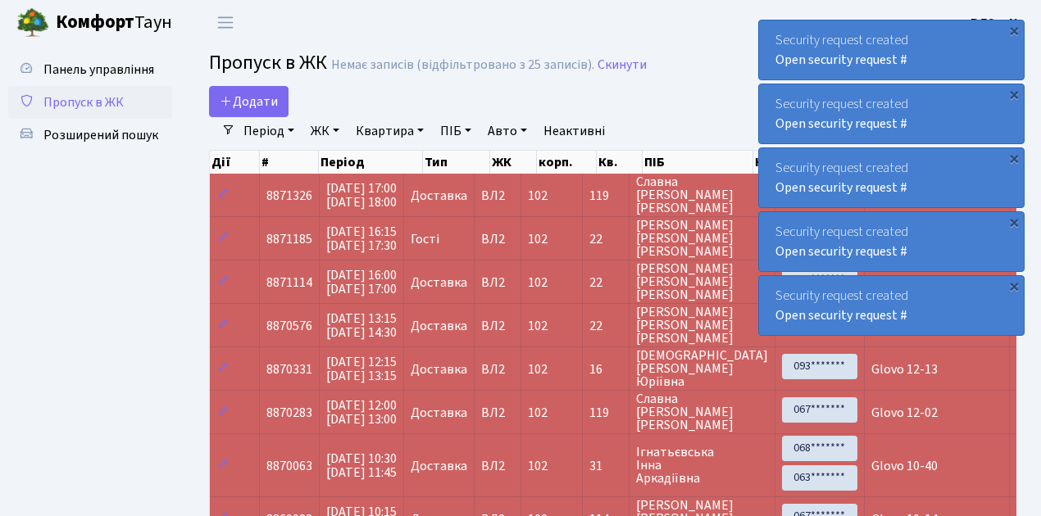
select select "25"
click at [70, 98] on span "Пропуск в ЖК" at bounding box center [83, 102] width 80 height 18
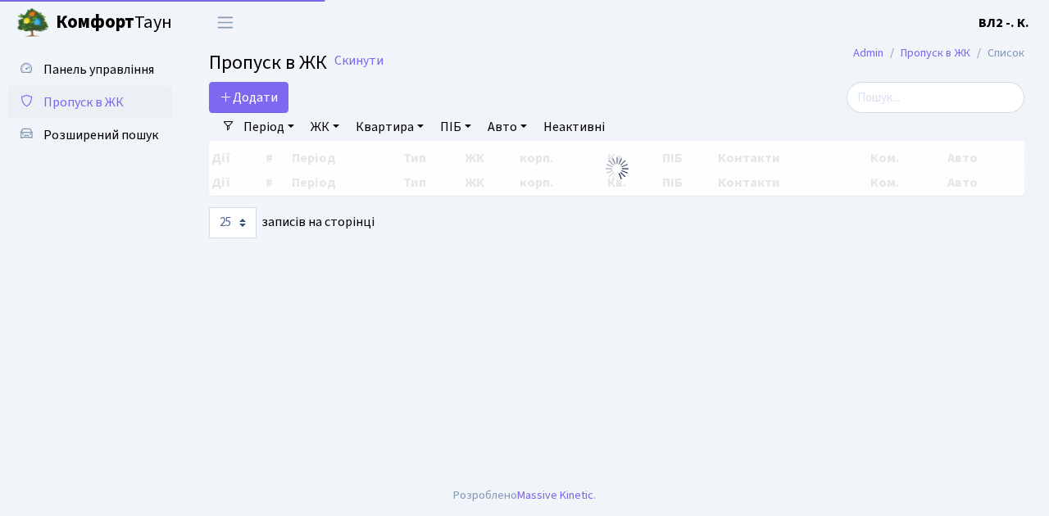
select select "25"
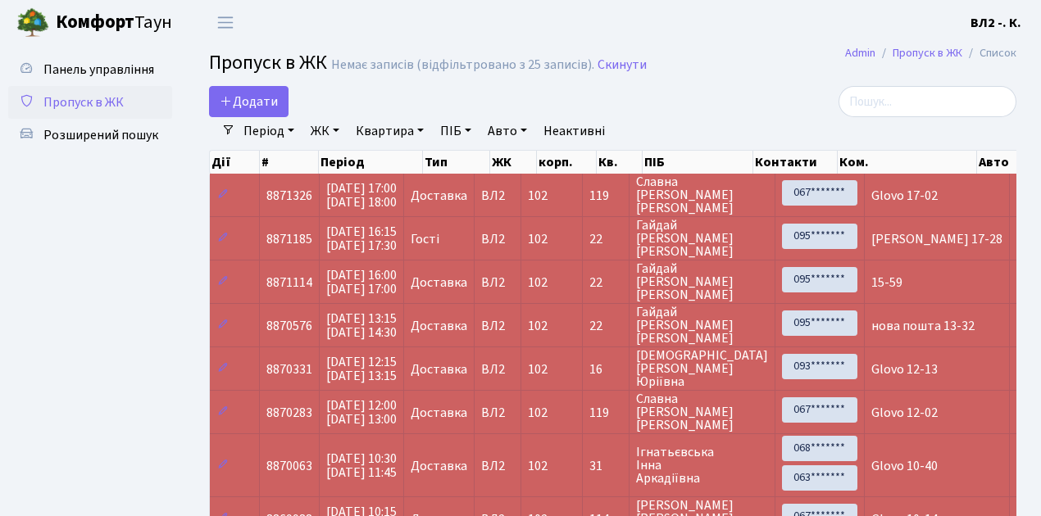
click at [118, 102] on span "Пропуск в ЖК" at bounding box center [83, 102] width 80 height 18
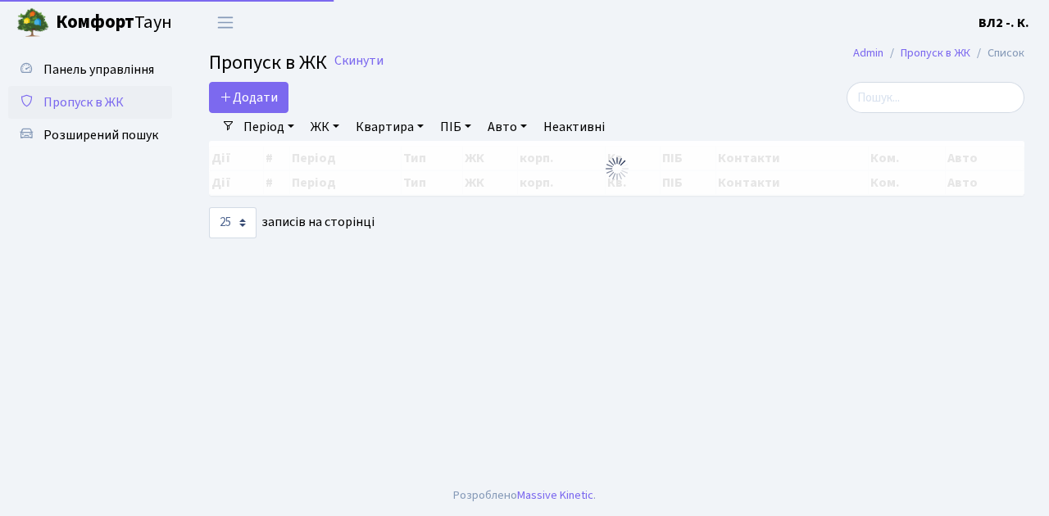
select select "25"
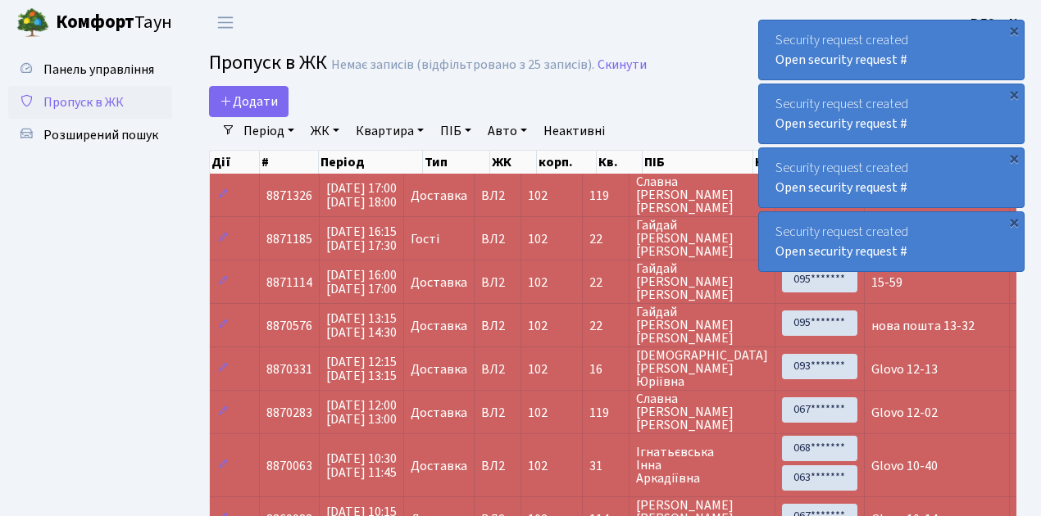
click at [113, 102] on span "Пропуск в ЖК" at bounding box center [83, 102] width 80 height 18
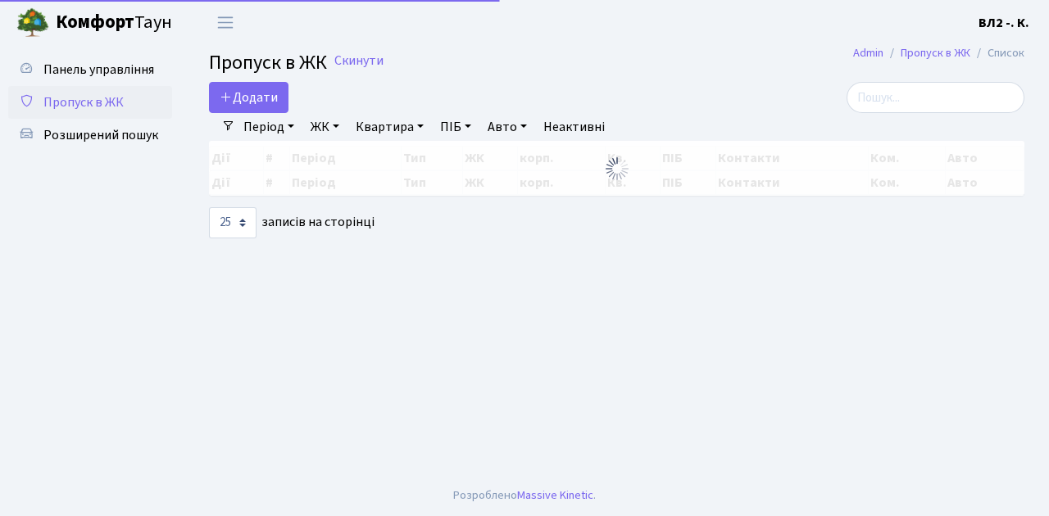
select select "25"
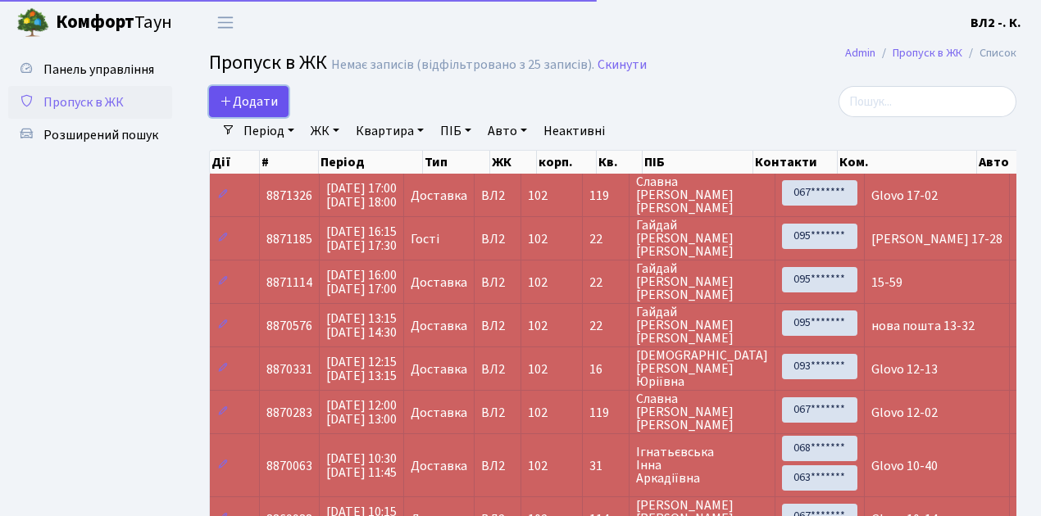
click at [256, 97] on span "Додати" at bounding box center [249, 102] width 58 height 18
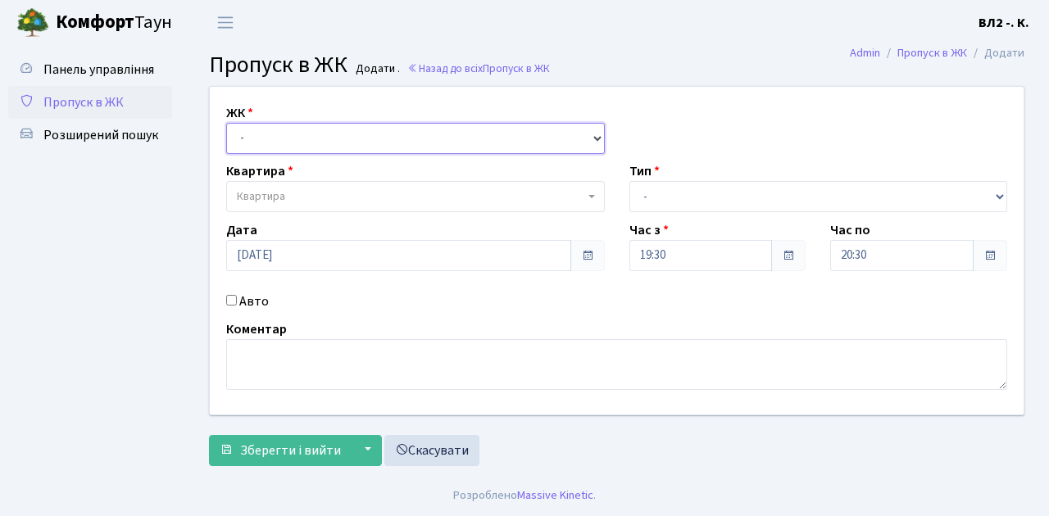
click at [262, 136] on select "- ВЛ1, Ужгородський пров., 4/1 ВЛ2, Голосіївський просп., 76 ВЛ3, пр.Голосіївсь…" at bounding box center [415, 138] width 379 height 31
select select "317"
click at [226, 123] on select "- ВЛ1, Ужгородський пров., 4/1 ВЛ2, Голосіївський просп., 76 ВЛ3, пр.Голосіївсь…" at bounding box center [415, 138] width 379 height 31
select select
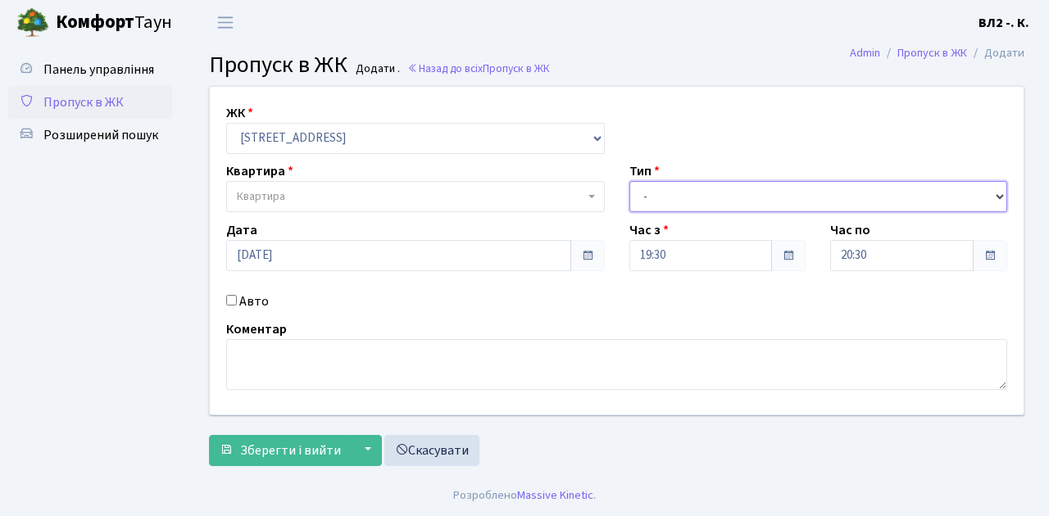
click at [662, 202] on select "- Доставка Таксі Гості Сервіс" at bounding box center [818, 196] width 379 height 31
select select "1"
click at [629, 181] on select "- Доставка Таксі Гості Сервіс" at bounding box center [818, 196] width 379 height 31
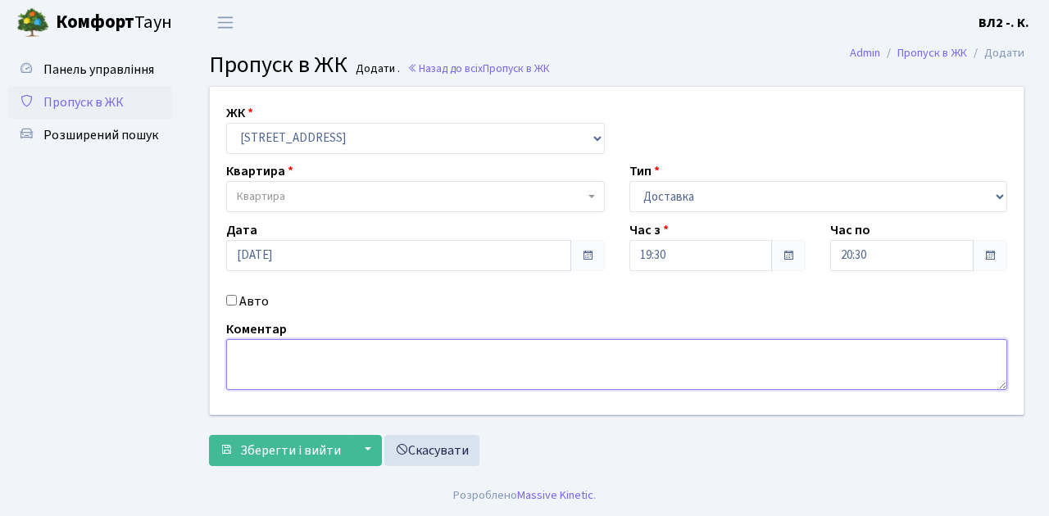
click at [269, 356] on textarea at bounding box center [616, 364] width 781 height 51
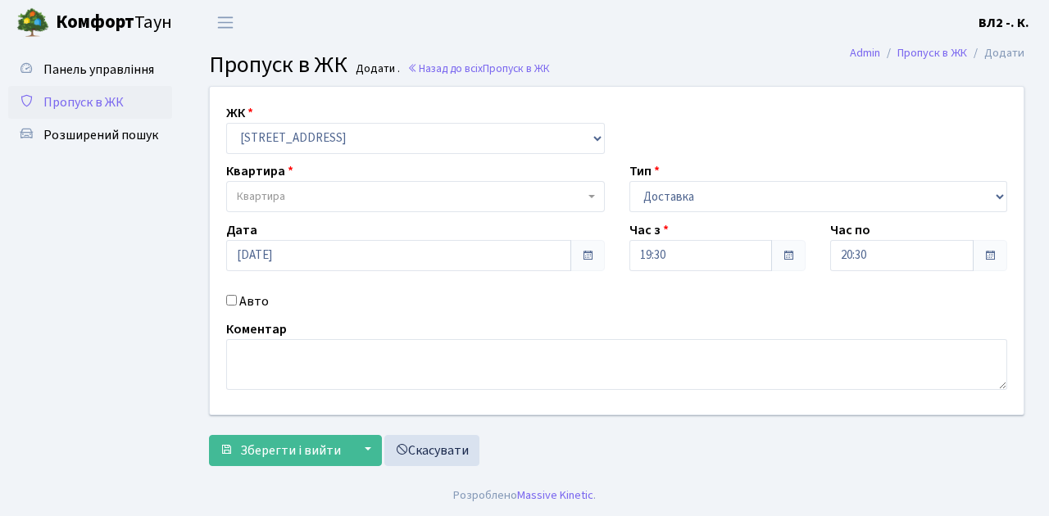
click at [317, 194] on span "Квартира" at bounding box center [410, 196] width 347 height 16
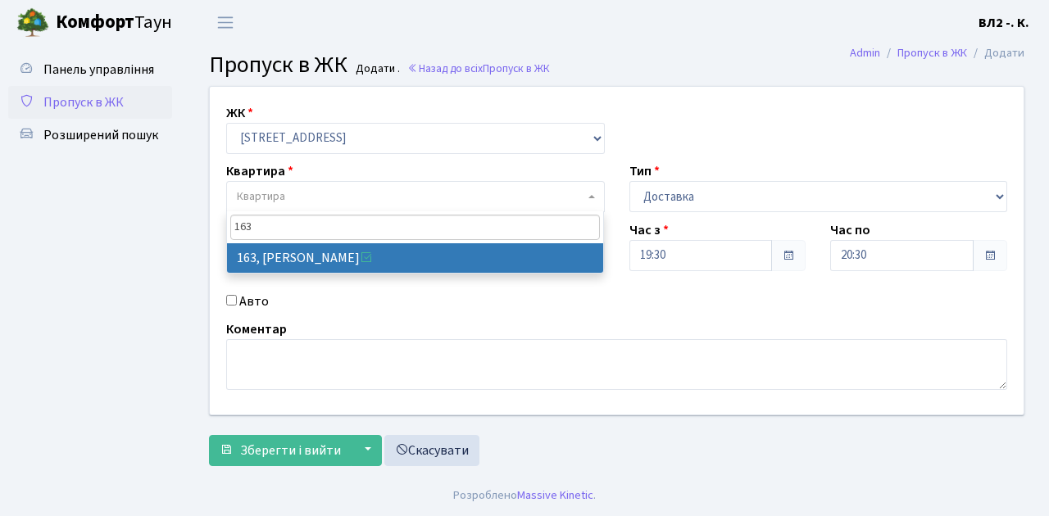
type input "163"
select select "38425"
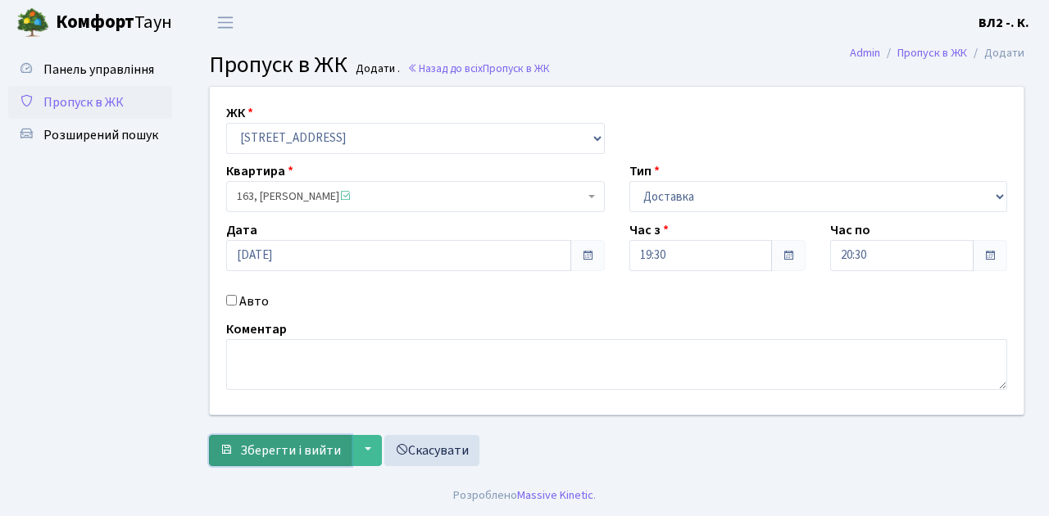
click at [295, 447] on span "Зберегти і вийти" at bounding box center [290, 451] width 101 height 18
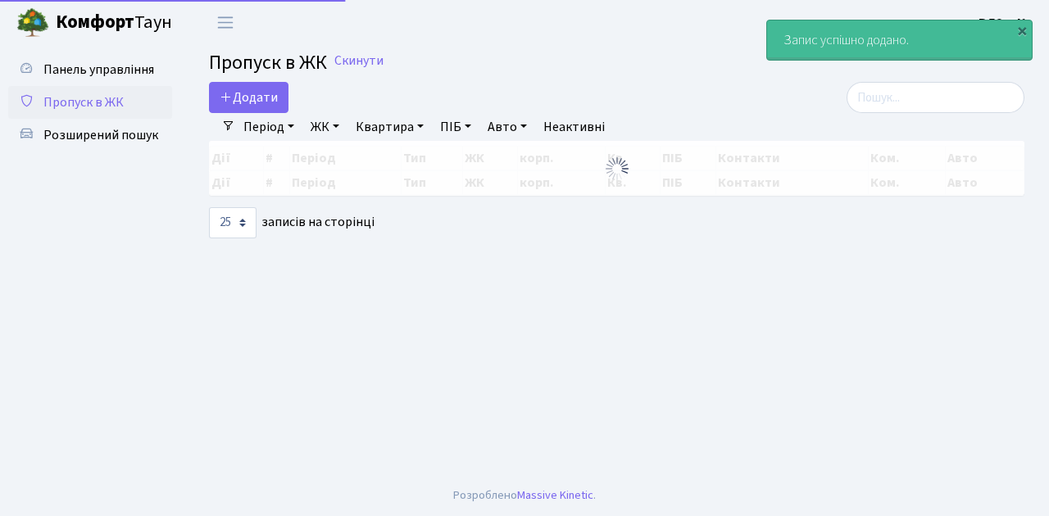
select select "25"
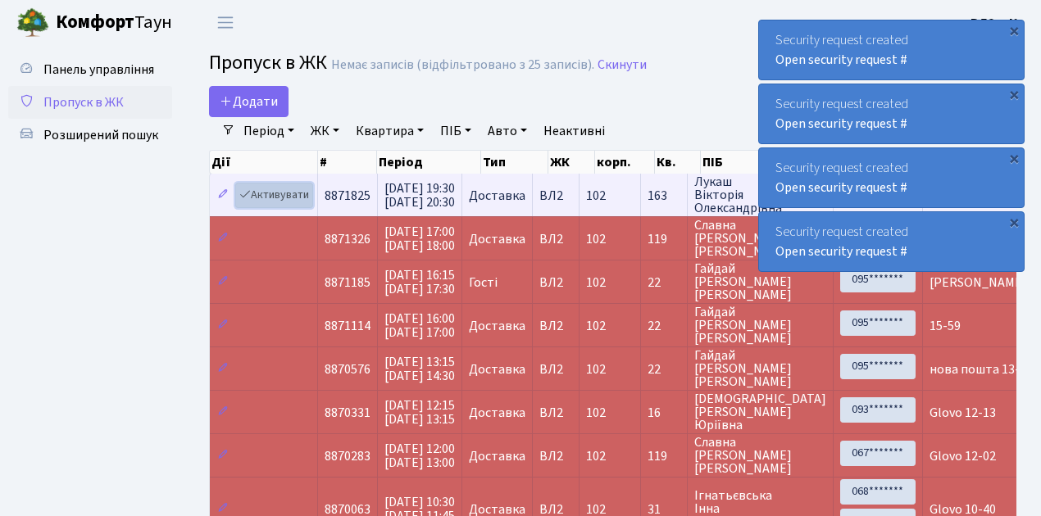
click at [279, 197] on link "Активувати" at bounding box center [274, 195] width 78 height 25
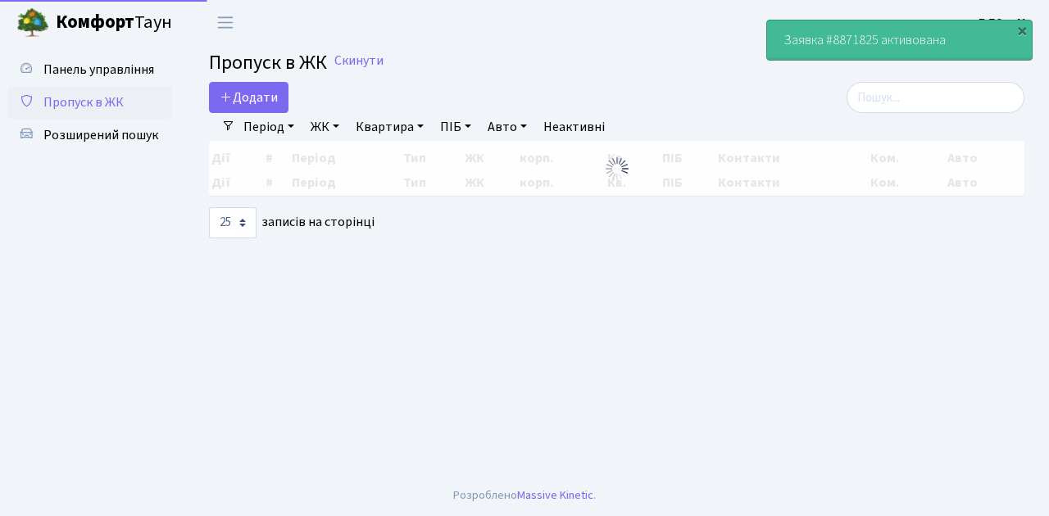
select select "25"
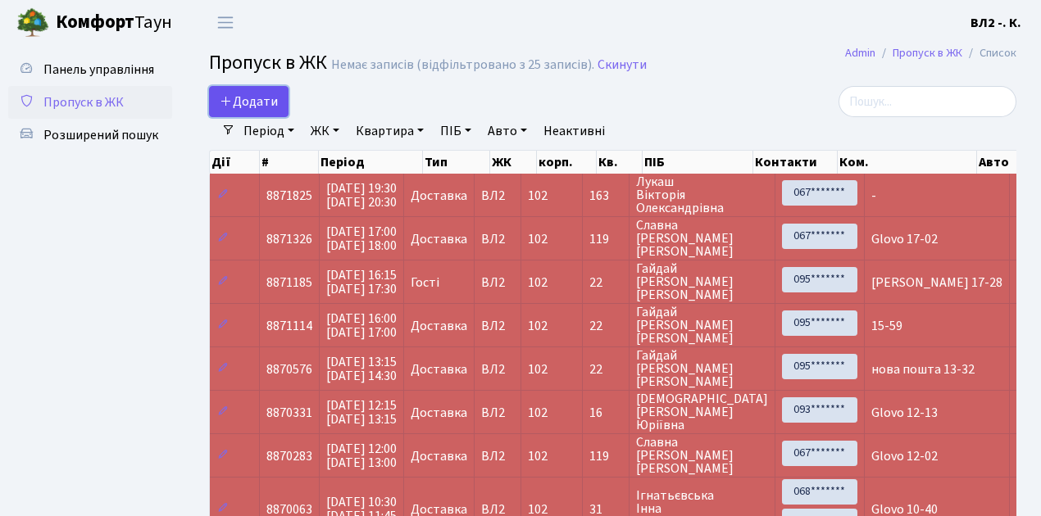
click at [254, 105] on span "Додати" at bounding box center [249, 102] width 58 height 18
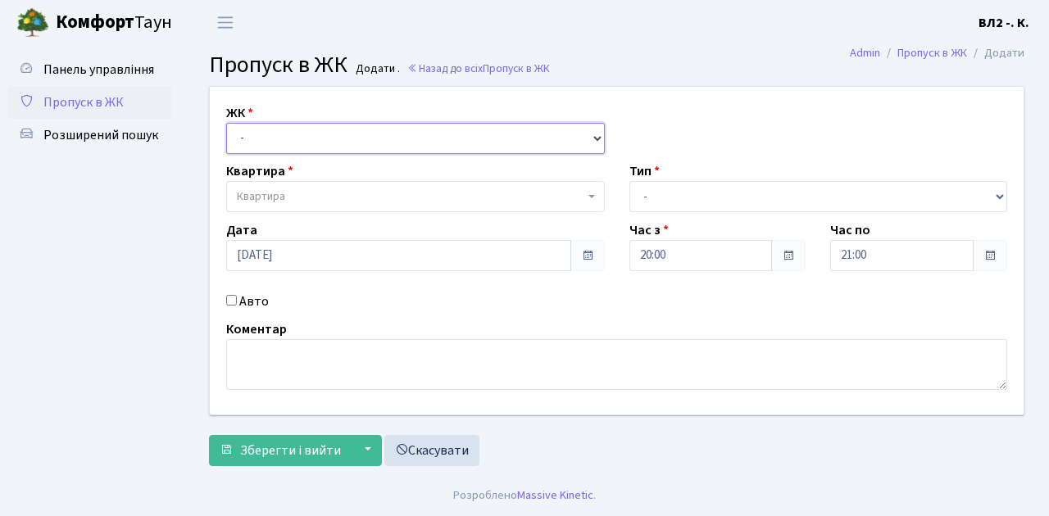
click at [279, 134] on select "- ВЛ1, Ужгородський пров., 4/1 ВЛ2, Голосіївський просп., 76 ВЛ3, пр.Голосіївсь…" at bounding box center [415, 138] width 379 height 31
select select "317"
click at [226, 123] on select "- ВЛ1, Ужгородський пров., 4/1 ВЛ2, Голосіївський просп., 76 ВЛ3, пр.Голосіївсь…" at bounding box center [415, 138] width 379 height 31
select select
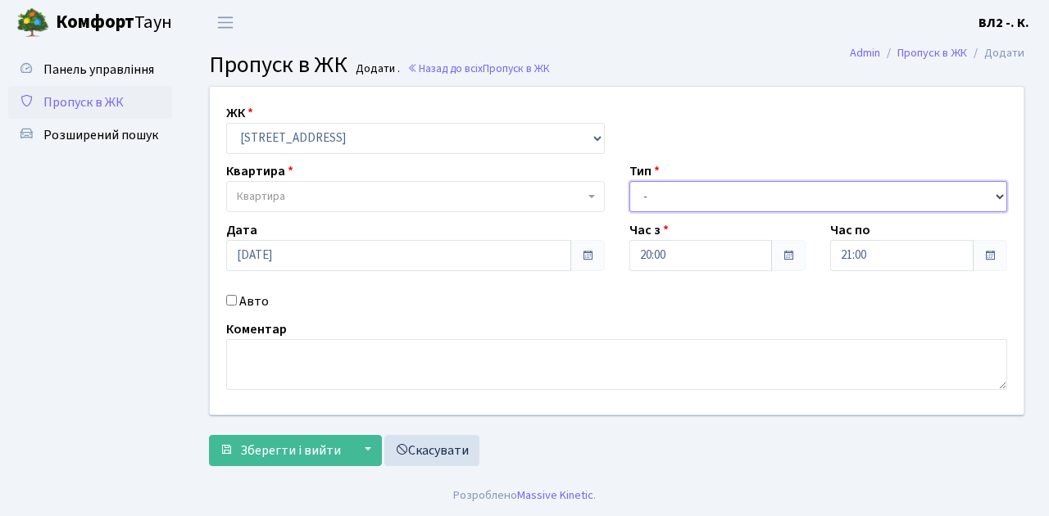
click at [634, 200] on select "- Доставка Таксі Гості Сервіс" at bounding box center [818, 196] width 379 height 31
select select "1"
click at [629, 181] on select "- Доставка Таксі Гості Сервіс" at bounding box center [818, 196] width 379 height 31
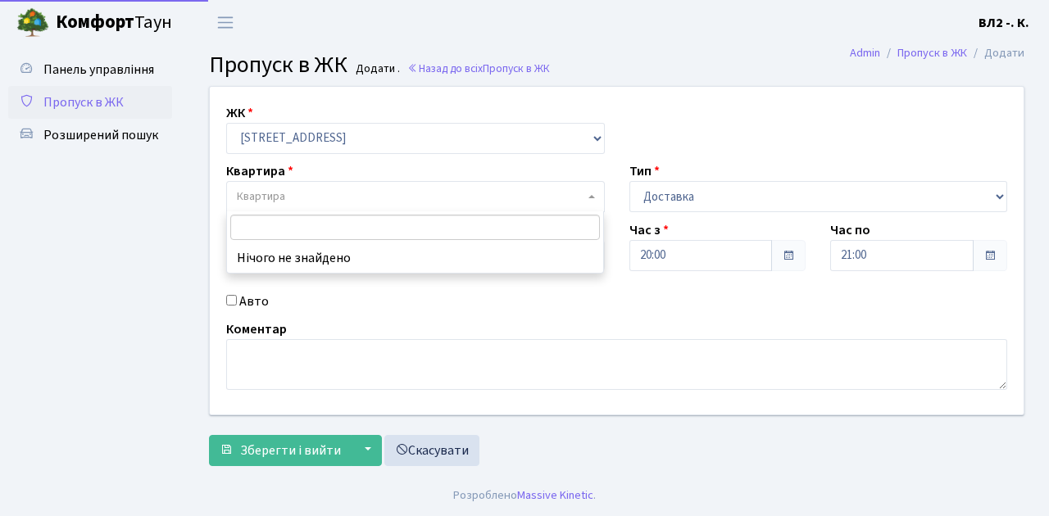
click at [333, 197] on span "Квартира" at bounding box center [410, 196] width 347 height 16
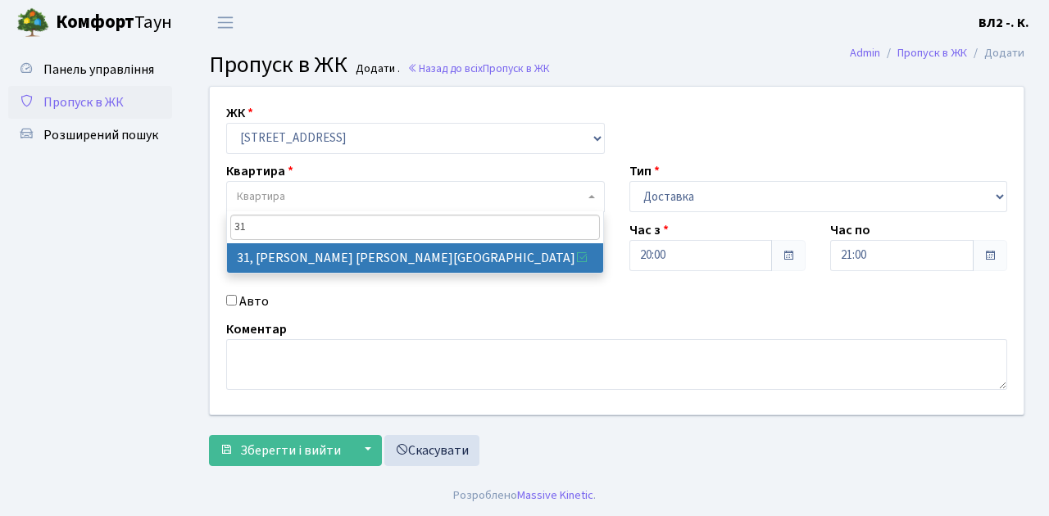
type input "31"
select select "38032"
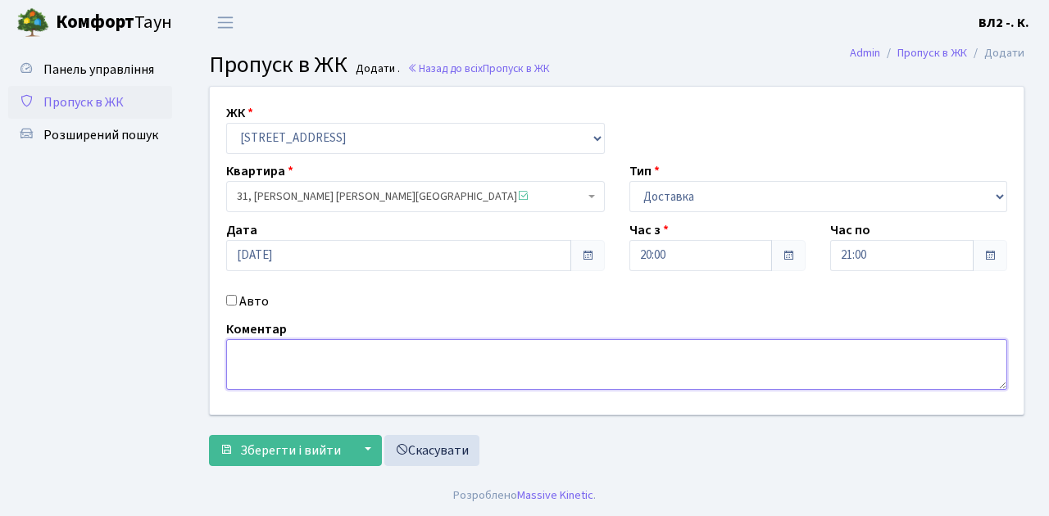
click at [260, 357] on textarea at bounding box center [616, 364] width 781 height 51
type textarea "Glovo"
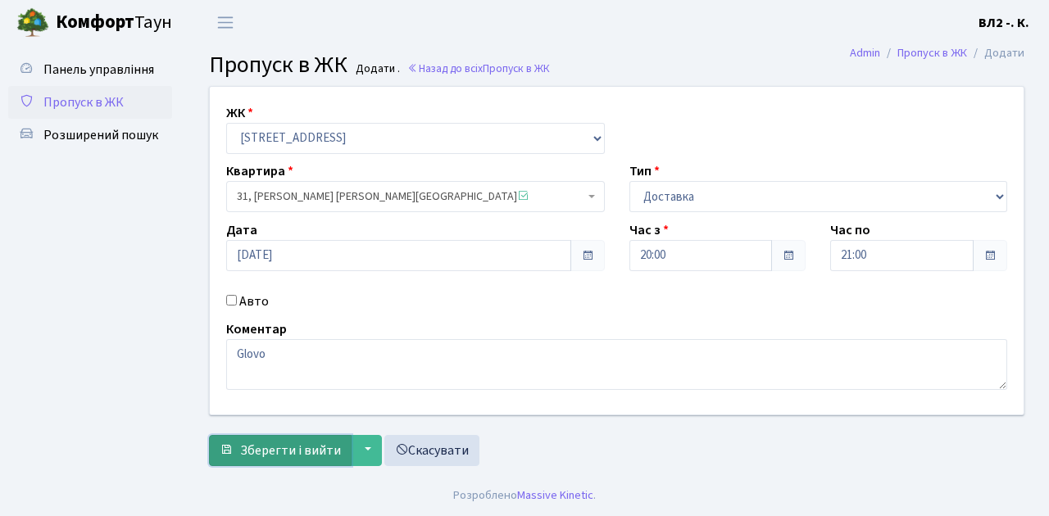
click at [306, 459] on button "Зберегти і вийти" at bounding box center [280, 450] width 143 height 31
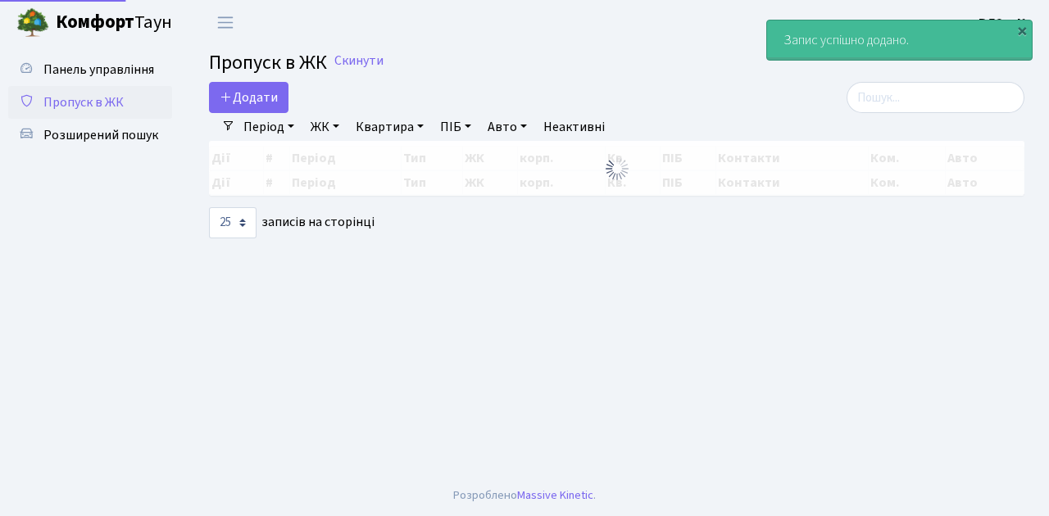
select select "25"
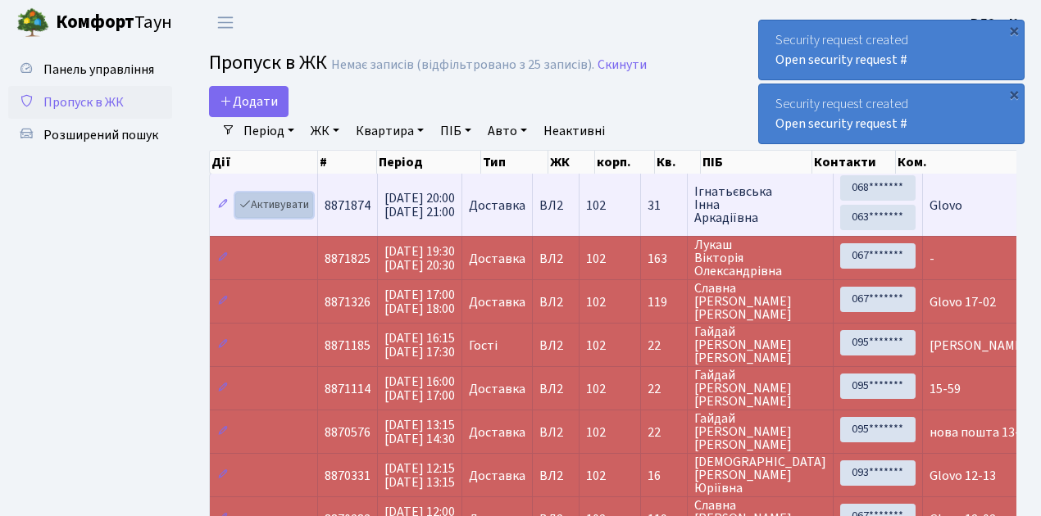
click at [286, 204] on link "Активувати" at bounding box center [274, 205] width 78 height 25
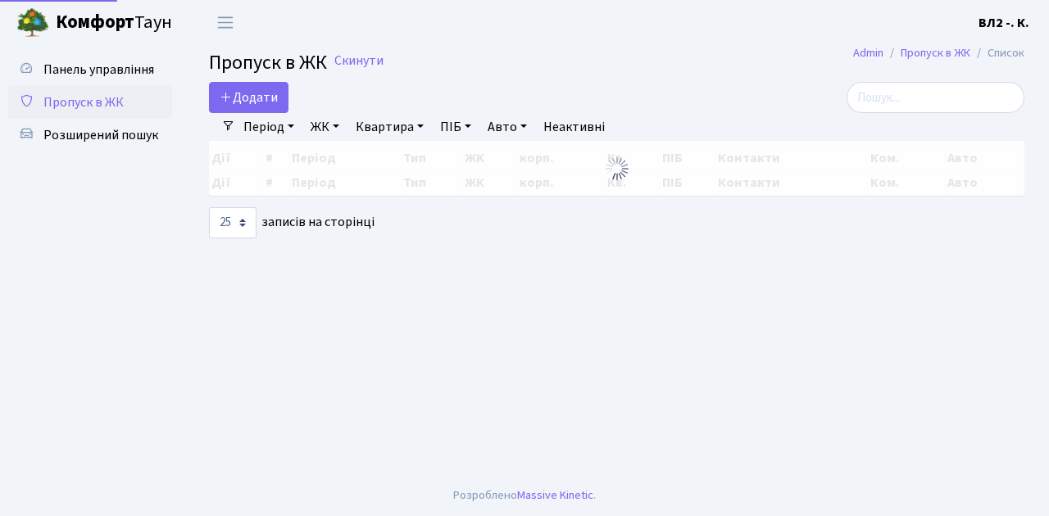
select select "25"
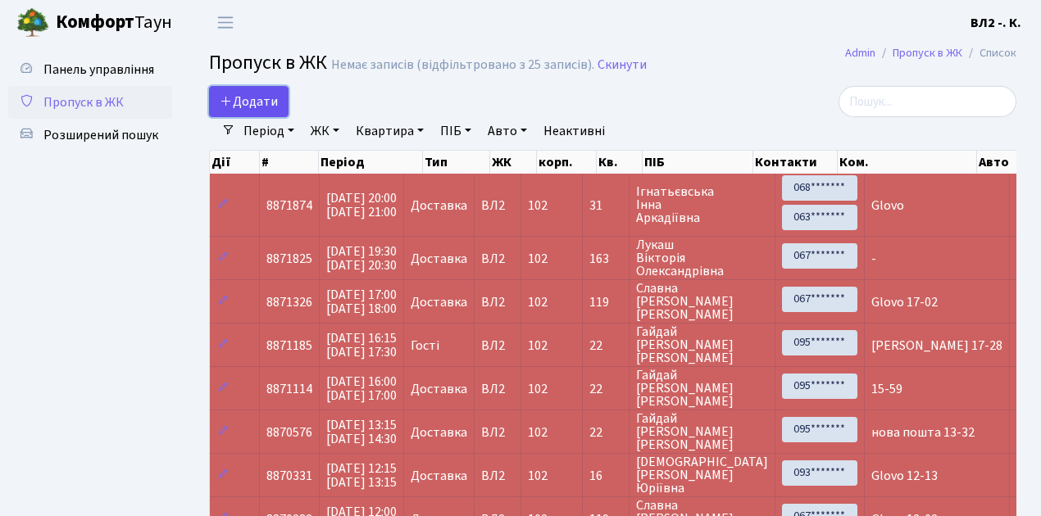
click at [267, 102] on span "Додати" at bounding box center [249, 102] width 58 height 18
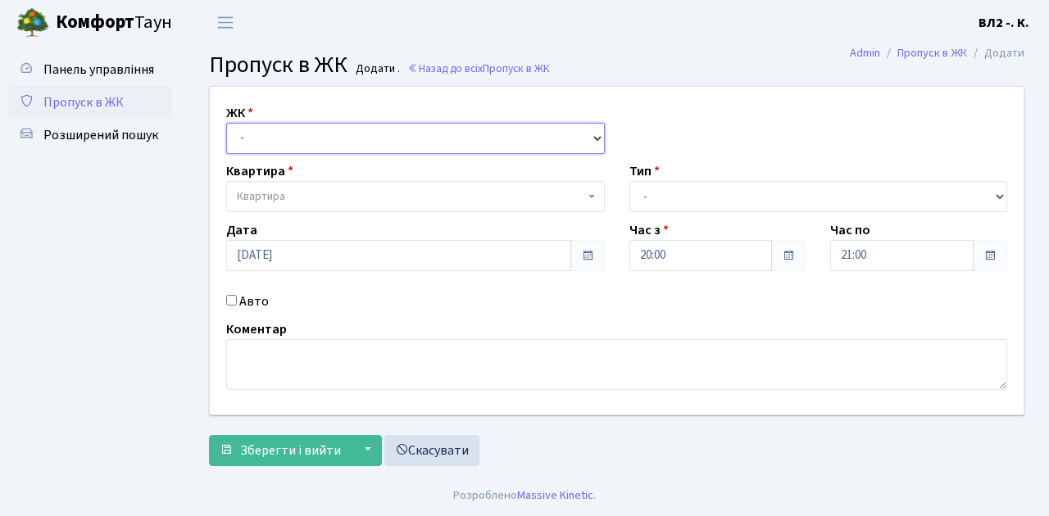
click at [265, 136] on select "- [STREET_ADDRESS][PERSON_NAME]" at bounding box center [415, 138] width 379 height 31
select select "317"
click at [226, 123] on select "- [STREET_ADDRESS][PERSON_NAME]" at bounding box center [415, 138] width 379 height 31
select select
click at [297, 189] on span "Квартира" at bounding box center [410, 196] width 347 height 16
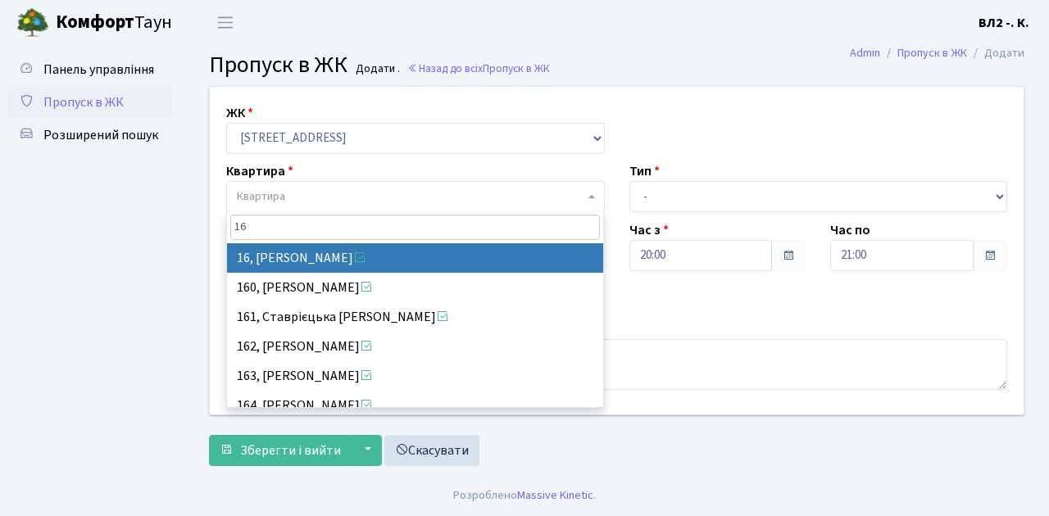
type input "16"
select select "37987"
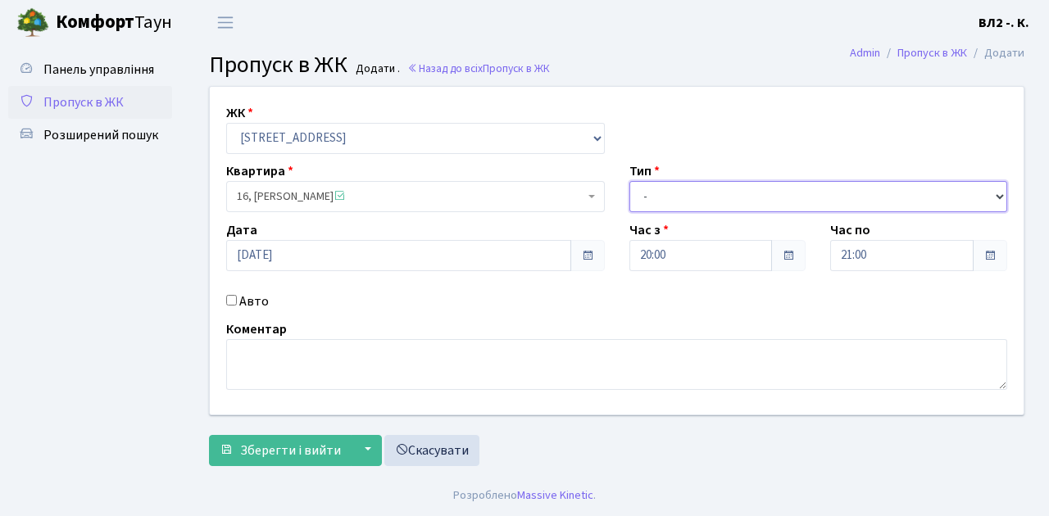
click at [651, 190] on select "- Доставка Таксі Гості Сервіс" at bounding box center [818, 196] width 379 height 31
select select "1"
click at [629, 181] on select "- Доставка Таксі Гості Сервіс" at bounding box center [818, 196] width 379 height 31
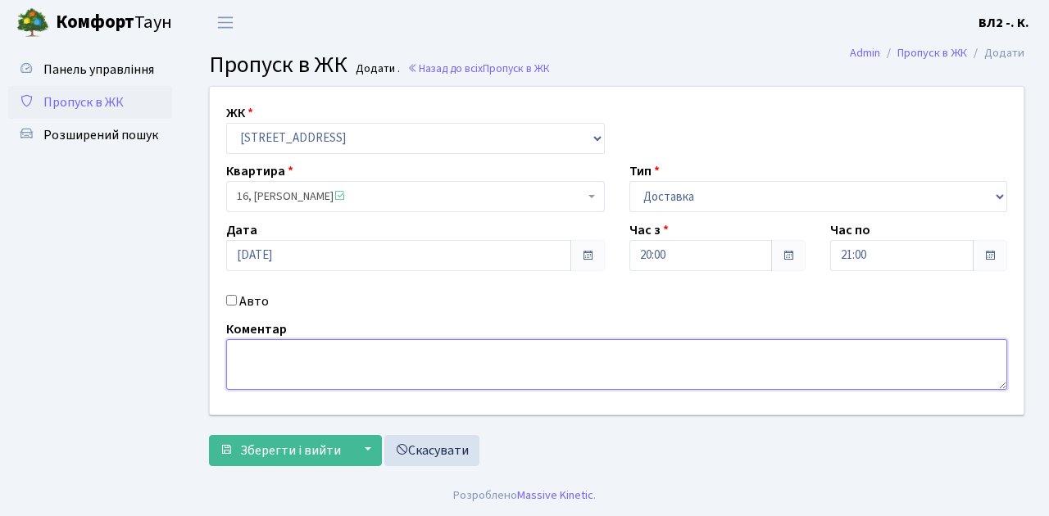
click at [272, 371] on textarea at bounding box center [616, 364] width 781 height 51
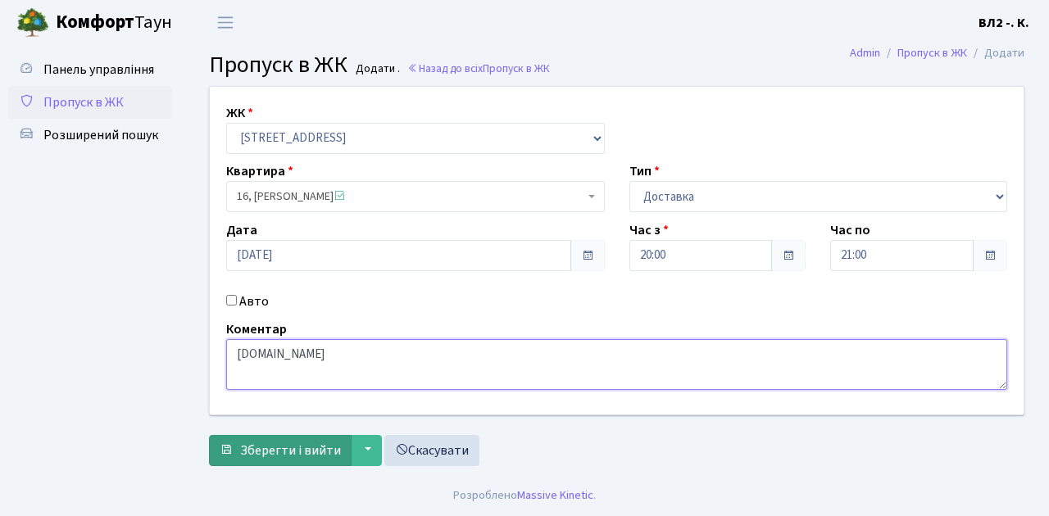
type textarea "Silpo.ua"
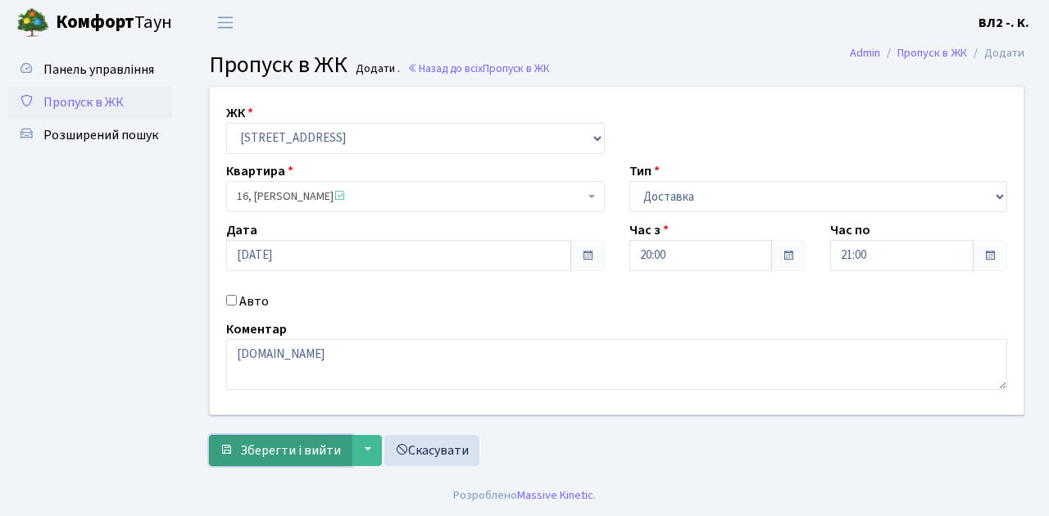
click at [282, 452] on span "Зберегти і вийти" at bounding box center [290, 451] width 101 height 18
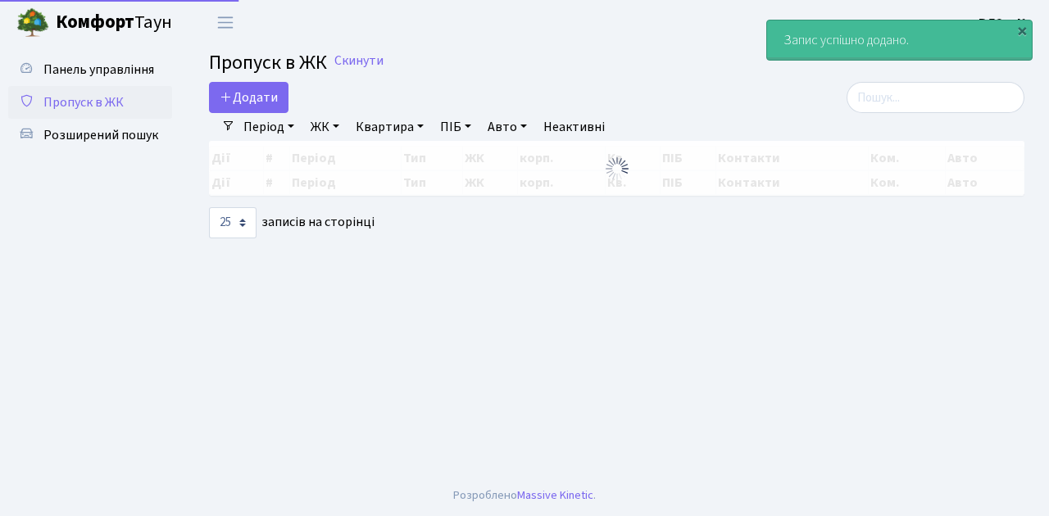
select select "25"
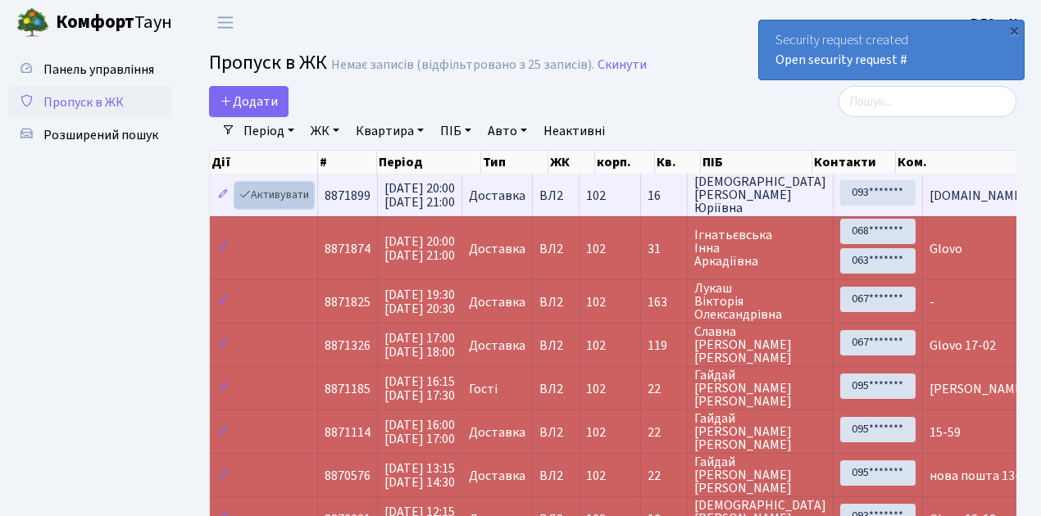
click at [285, 198] on link "Активувати" at bounding box center [274, 195] width 78 height 25
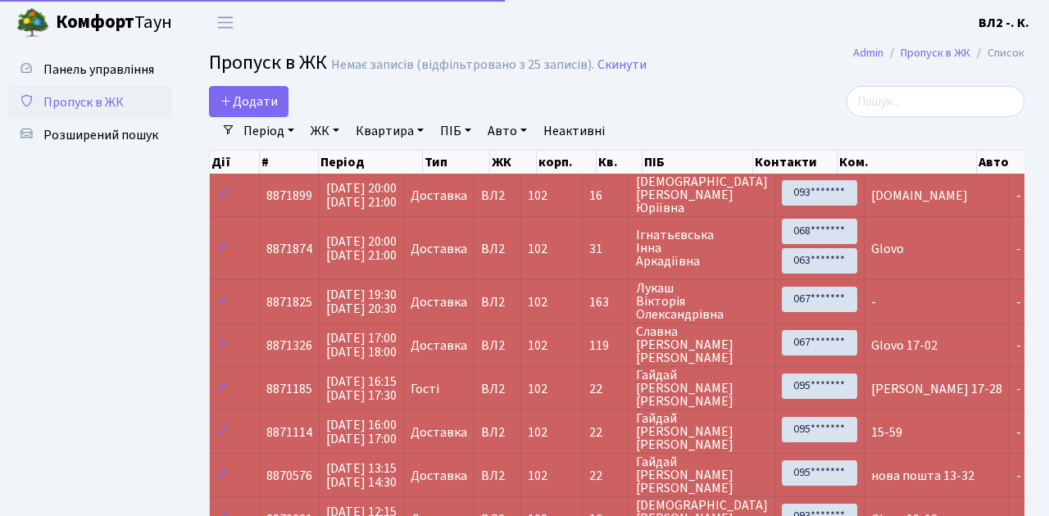
select select "25"
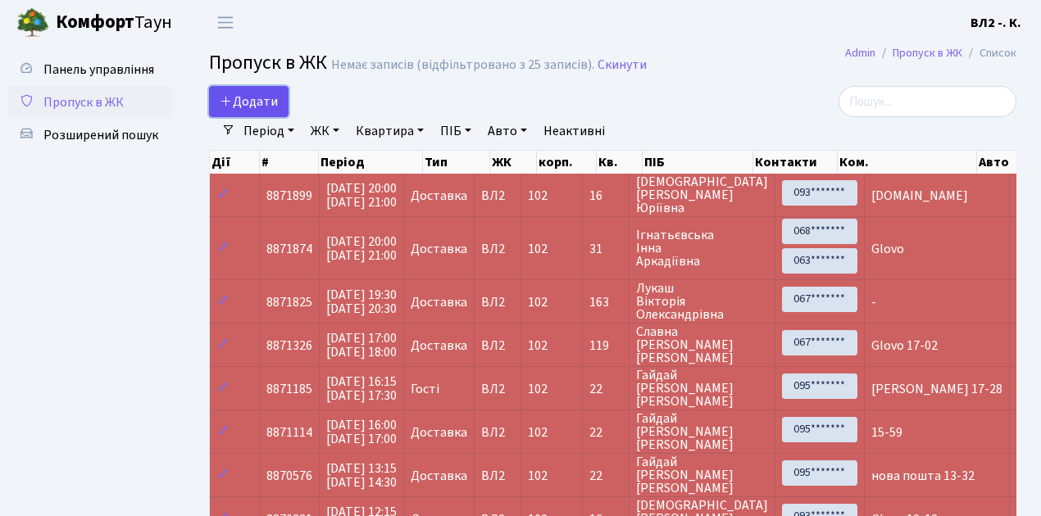
click at [268, 105] on span "Додати" at bounding box center [249, 102] width 58 height 18
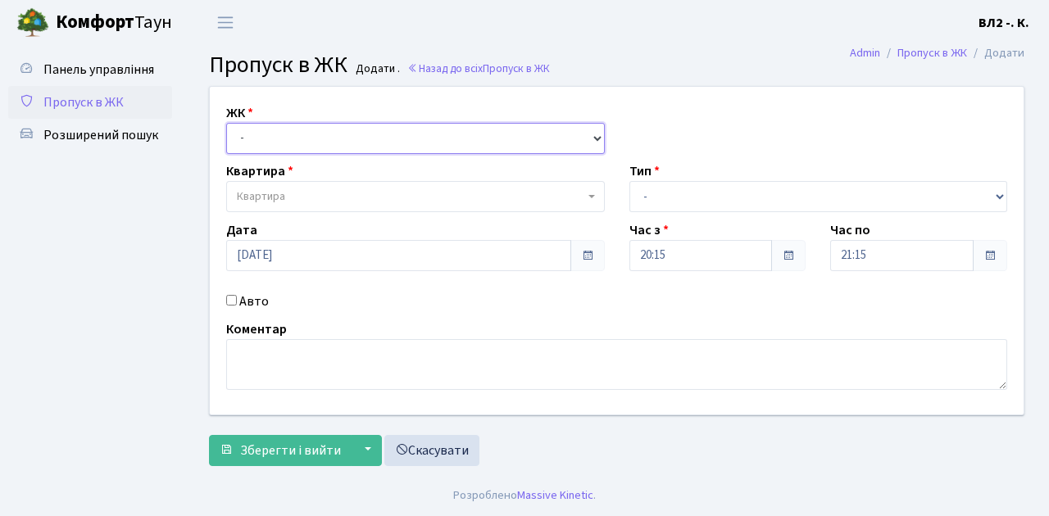
click at [274, 136] on select "- [STREET_ADDRESS][PERSON_NAME]" at bounding box center [415, 138] width 379 height 31
select select "317"
click at [226, 123] on select "- [STREET_ADDRESS][PERSON_NAME]" at bounding box center [415, 138] width 379 height 31
select select
click at [300, 198] on span "Квартира" at bounding box center [410, 196] width 347 height 16
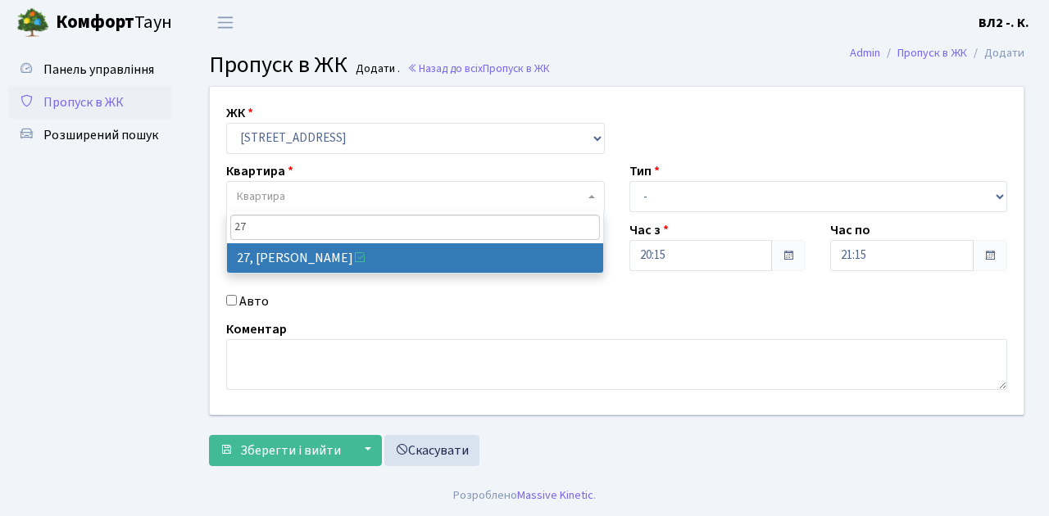
type input "27"
select select "38020"
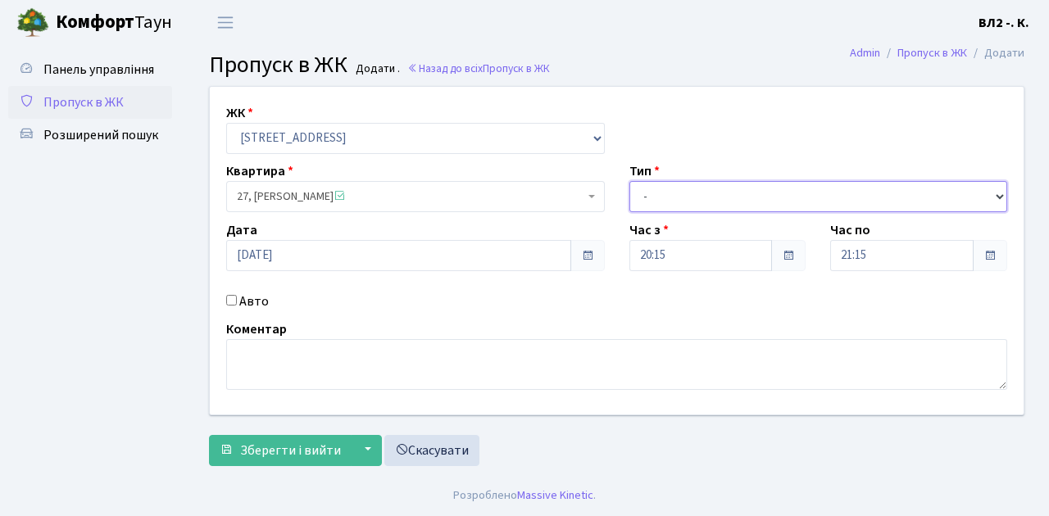
click at [664, 202] on select "- Доставка Таксі Гості Сервіс" at bounding box center [818, 196] width 379 height 31
select select "3"
click at [629, 181] on select "- Доставка Таксі Гості Сервіс" at bounding box center [818, 196] width 379 height 31
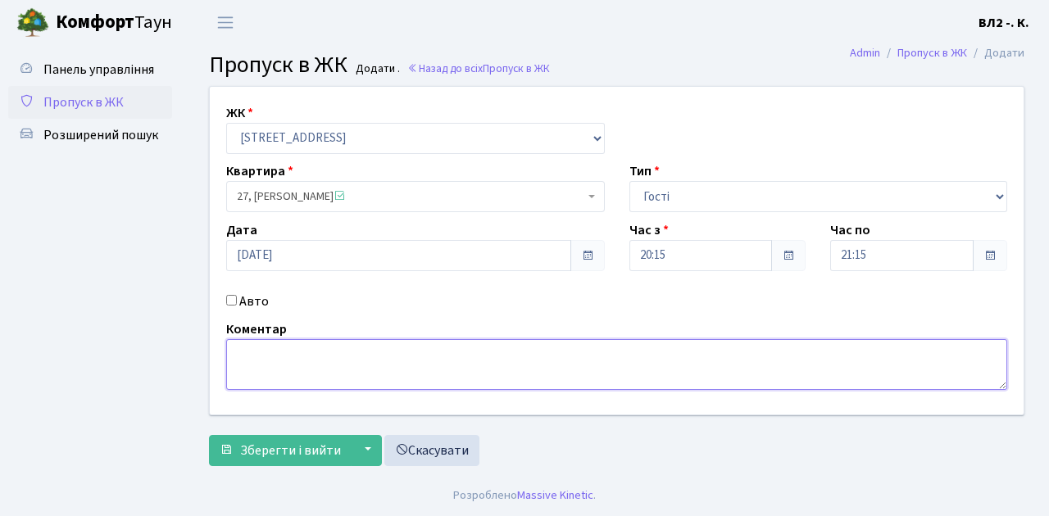
click at [241, 372] on textarea at bounding box center [616, 364] width 781 height 51
type textarea "гості"
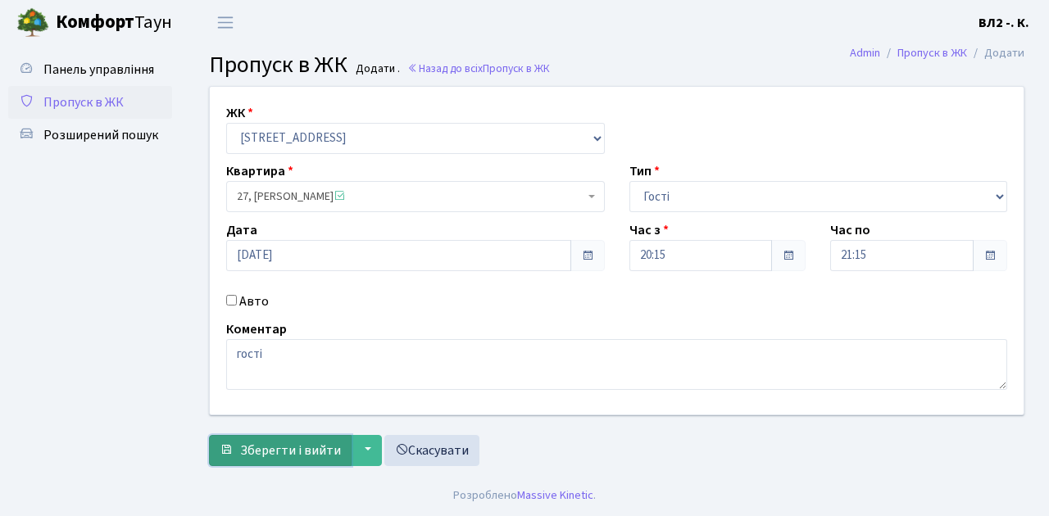
click at [272, 451] on span "Зберегти і вийти" at bounding box center [290, 451] width 101 height 18
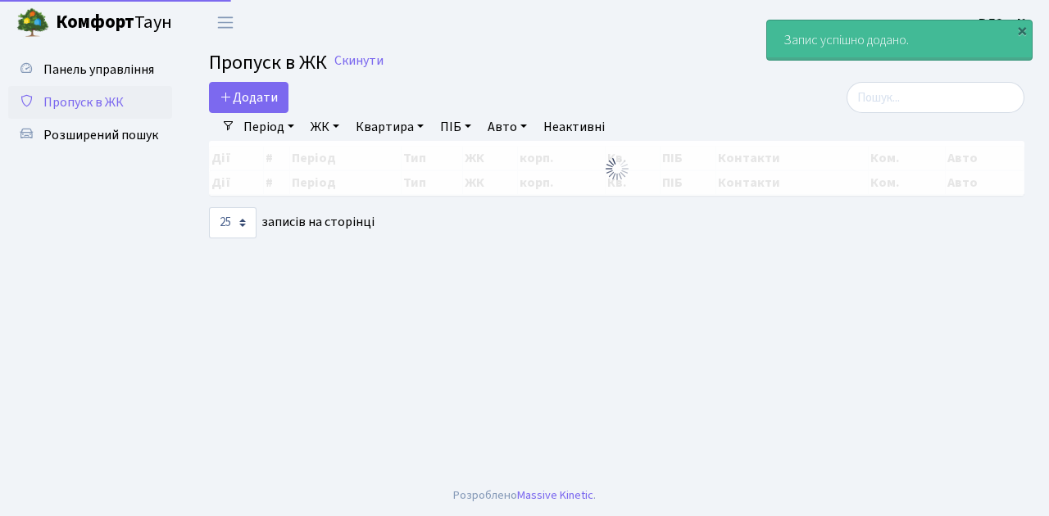
select select "25"
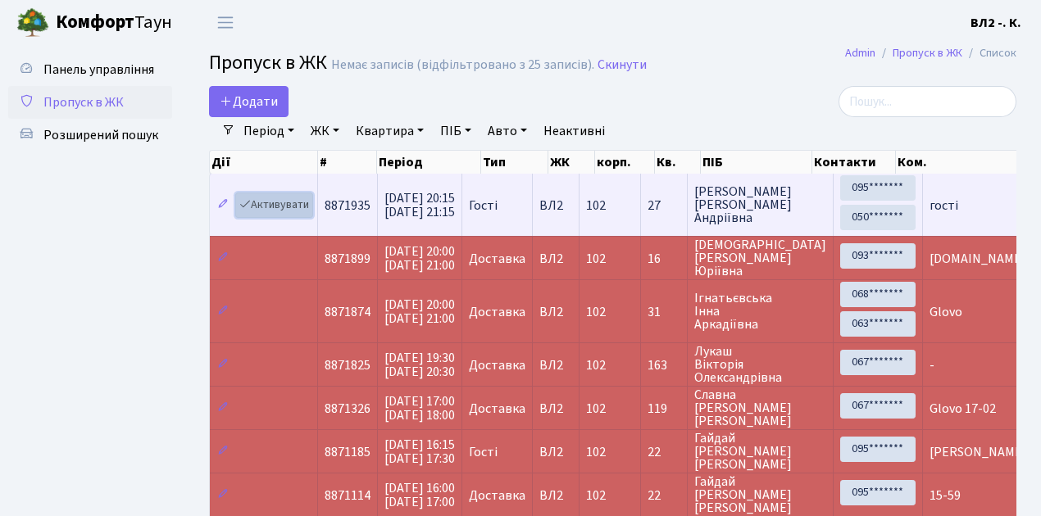
click at [277, 208] on link "Активувати" at bounding box center [274, 205] width 78 height 25
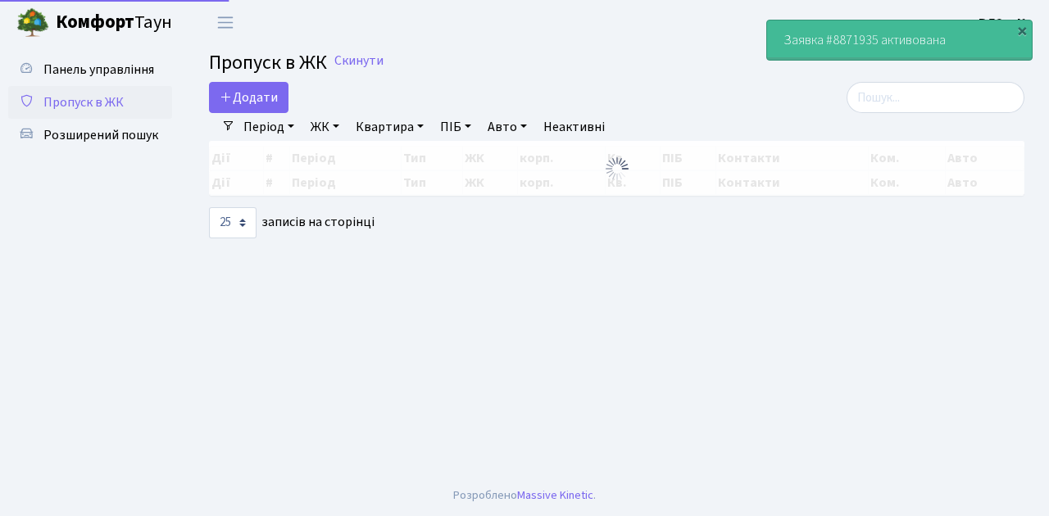
select select "25"
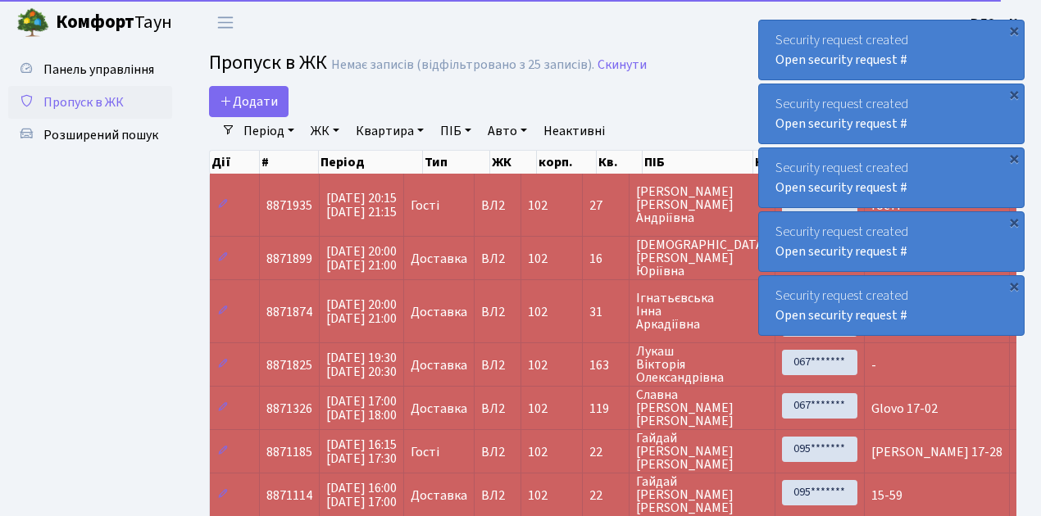
click at [88, 101] on span "Пропуск в ЖК" at bounding box center [83, 102] width 80 height 18
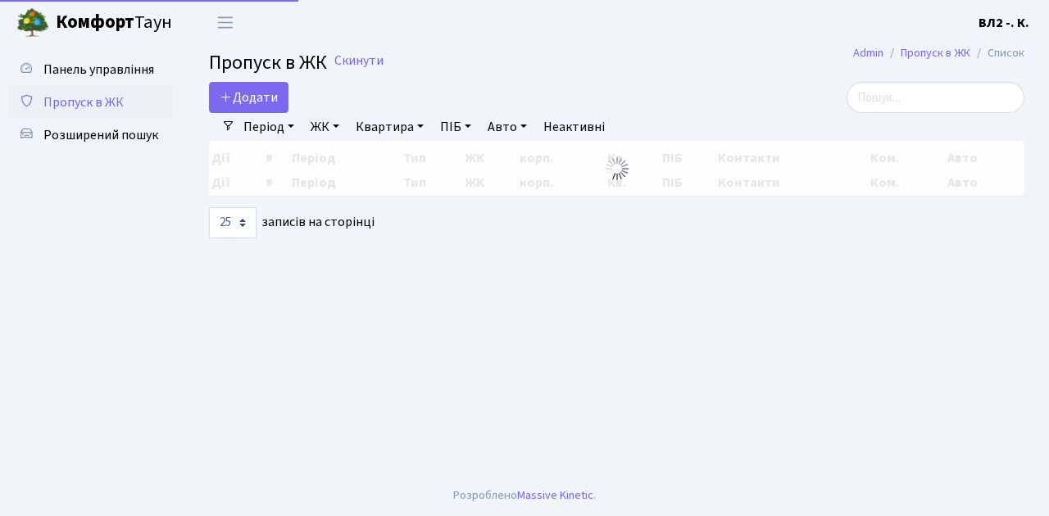
select select "25"
